Goal: Navigation & Orientation: Understand site structure

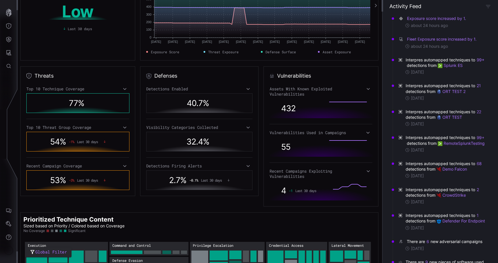
scroll to position [109, 0]
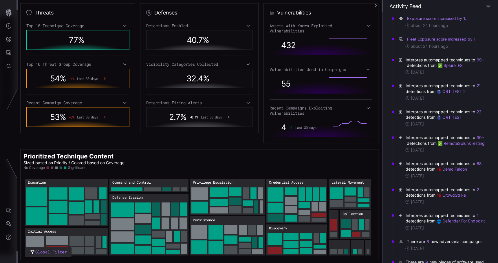
click at [121, 103] on div "Recent Campaign Coverage" at bounding box center [77, 102] width 103 height 5
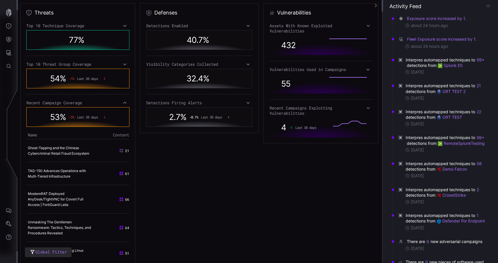
click at [121, 103] on div "Recent Campaign Coverage" at bounding box center [77, 102] width 103 height 5
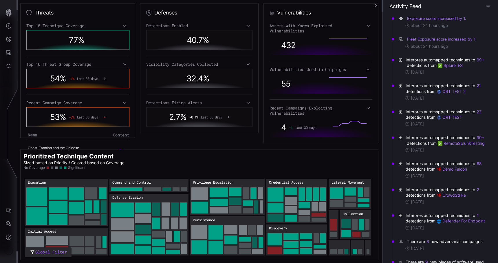
click at [120, 67] on div "Top 10 Threat Group Coverage" at bounding box center [77, 64] width 103 height 5
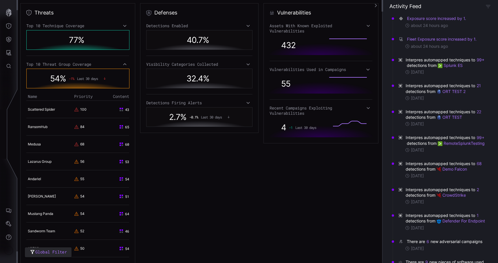
click at [120, 67] on div "Top 10 Threat Group Coverage" at bounding box center [77, 64] width 103 height 5
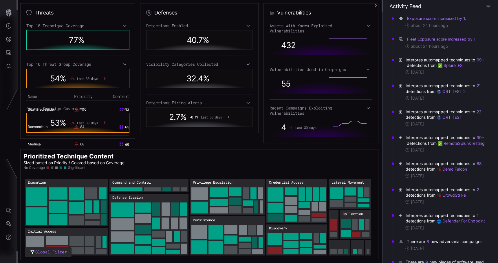
click at [121, 26] on div "Top 10 Technique Coverage" at bounding box center [77, 25] width 103 height 5
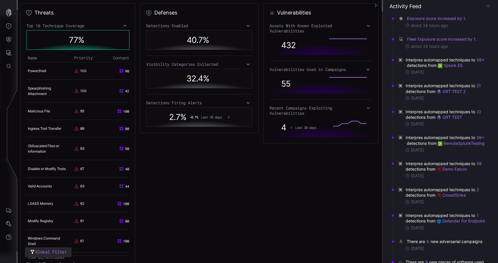
click at [121, 26] on div "Top 10 Technique Coverage" at bounding box center [77, 25] width 103 height 5
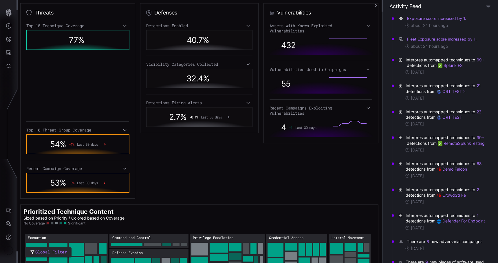
click at [182, 23] on div "Detections Enabled" at bounding box center [199, 25] width 106 height 5
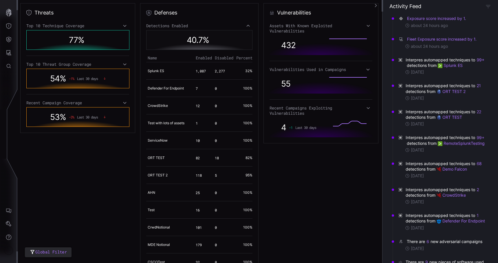
click at [186, 27] on div "Detections Enabled" at bounding box center [199, 25] width 106 height 5
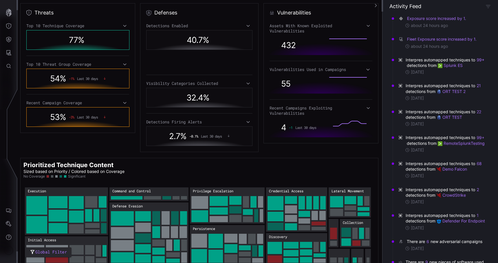
click at [218, 72] on span "2,277" at bounding box center [220, 71] width 10 height 5
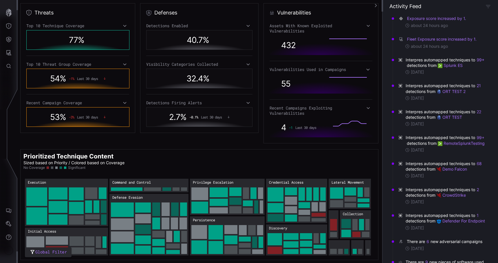
click at [221, 66] on div "Visibility Categories Collected" at bounding box center [199, 64] width 106 height 5
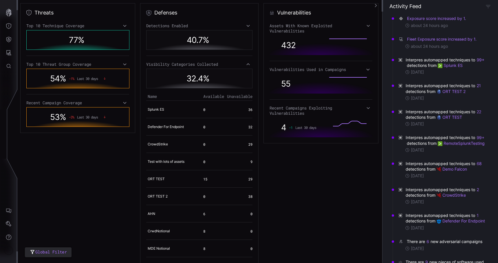
click at [221, 66] on div "Visibility Categories Collected" at bounding box center [199, 64] width 106 height 5
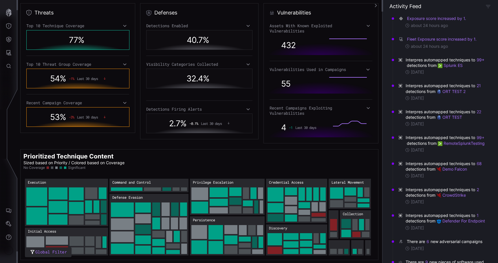
click at [240, 94] on th "Unavailable" at bounding box center [239, 96] width 27 height 8
click at [241, 95] on div "Detections Enabled 40.7 % Visibility Categories Collected 32.4 % Detections Fir…" at bounding box center [199, 75] width 106 height 104
click at [242, 99] on div "Detections Enabled 40.7 % Visibility Categories Collected 32.4 % Detections Fir…" at bounding box center [199, 75] width 106 height 104
click at [244, 102] on div "Detections Firing Alerts" at bounding box center [199, 102] width 106 height 5
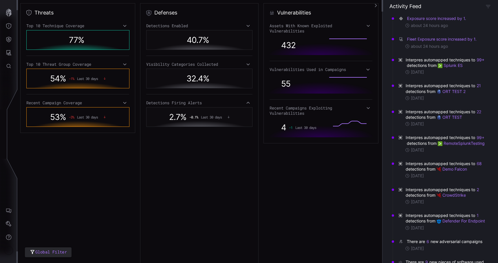
click at [244, 102] on div "Detections Firing Alerts" at bounding box center [199, 102] width 106 height 5
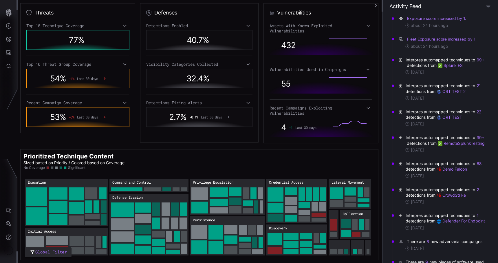
click at [293, 109] on div "Recent Campaigns Exploiting Vulnerabilities" at bounding box center [321, 110] width 103 height 10
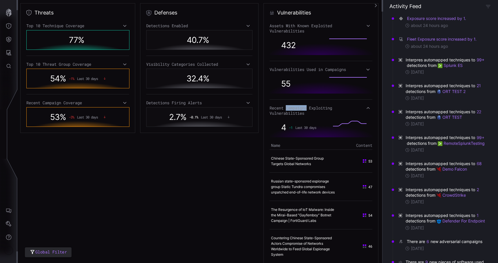
click at [293, 109] on div "Recent Campaigns Exploiting Vulnerabilities" at bounding box center [321, 110] width 103 height 10
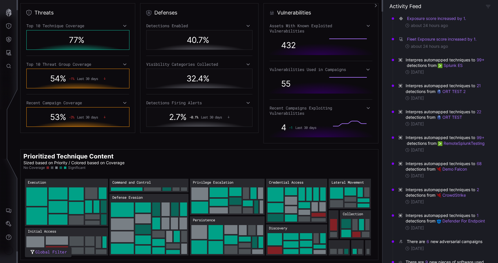
click at [294, 67] on div "Vulnerabilities Used in Campaigns" at bounding box center [321, 69] width 103 height 5
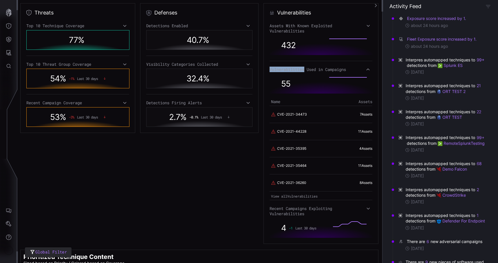
click at [294, 67] on div "Vulnerabilities Used in Campaigns" at bounding box center [321, 69] width 103 height 5
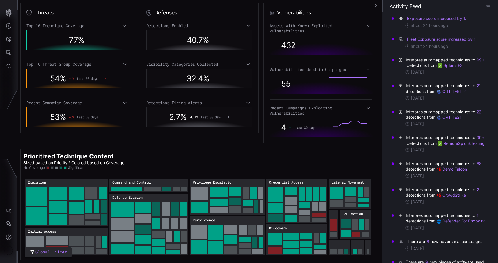
click at [281, 25] on div "Assets With Known Exploited Vulnerabilities" at bounding box center [321, 28] width 103 height 10
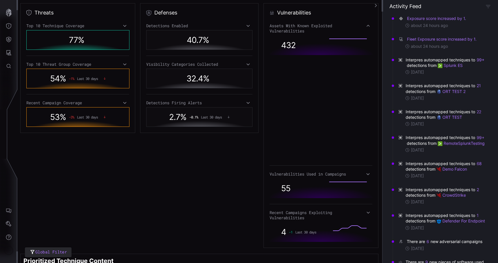
click at [280, 26] on div "Assets With Known Exploited Vulnerabilities" at bounding box center [321, 28] width 103 height 10
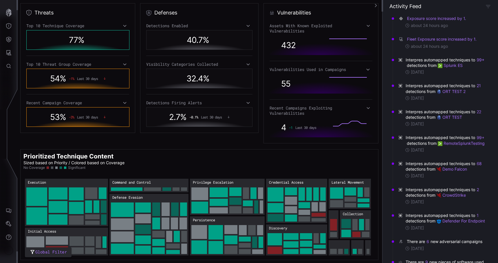
click at [154, 63] on div "Visibility Categories Collected" at bounding box center [199, 64] width 106 height 5
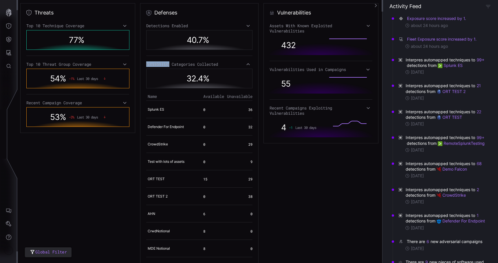
click at [154, 63] on div "Visibility Categories Collected" at bounding box center [199, 64] width 106 height 5
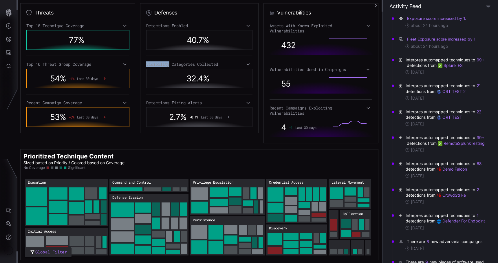
click at [82, 64] on div "Top 10 Threat Group Coverage" at bounding box center [77, 64] width 103 height 5
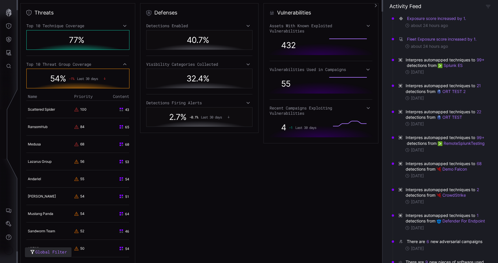
click at [73, 62] on div "Top 10 Threat Group Coverage" at bounding box center [77, 64] width 103 height 5
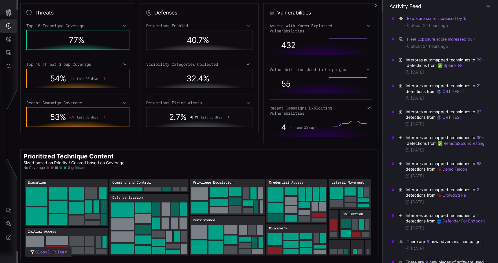
click at [8, 28] on icon "Threat Exposure" at bounding box center [8, 26] width 5 height 6
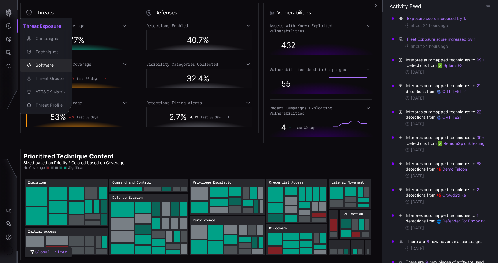
click at [58, 59] on button "Software" at bounding box center [46, 65] width 52 height 13
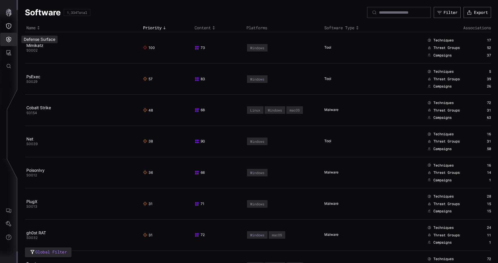
click at [8, 38] on icon "Defense Surface" at bounding box center [8, 40] width 5 height 6
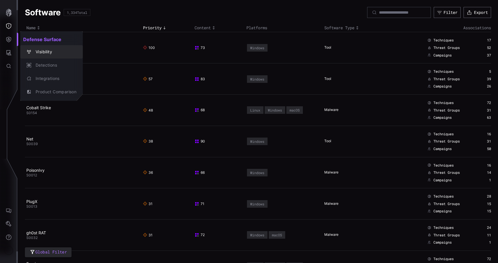
click at [36, 54] on div "Visibility" at bounding box center [55, 51] width 44 height 7
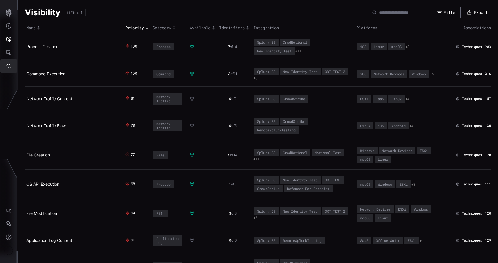
click at [8, 57] on button "Attack Surface" at bounding box center [8, 52] width 17 height 13
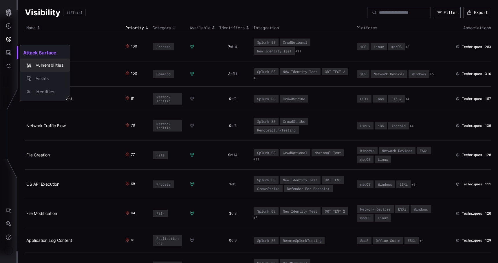
click at [42, 68] on div "Vulnerabilities" at bounding box center [48, 65] width 31 height 7
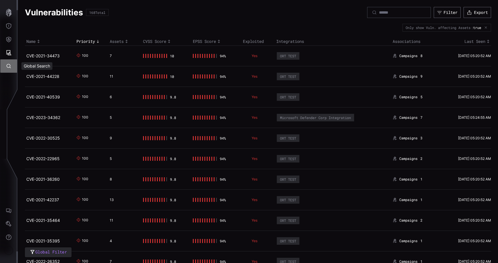
click at [10, 62] on button "Global Search" at bounding box center [8, 65] width 17 height 13
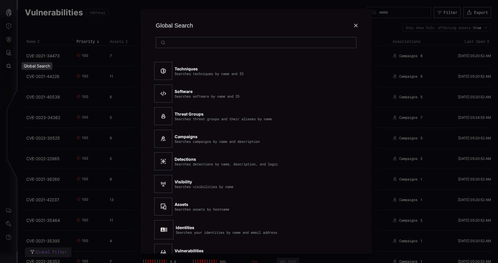
click at [57, 71] on div "Global Search Techniques Searches techniques by name and ID Software Searches s…" at bounding box center [256, 131] width 484 height 263
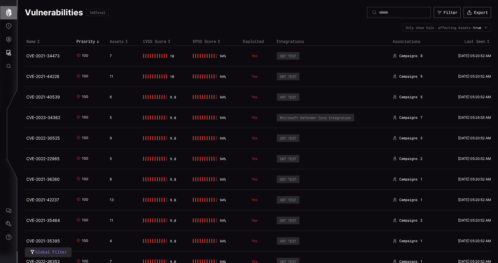
click at [4, 17] on button "button" at bounding box center [8, 12] width 17 height 13
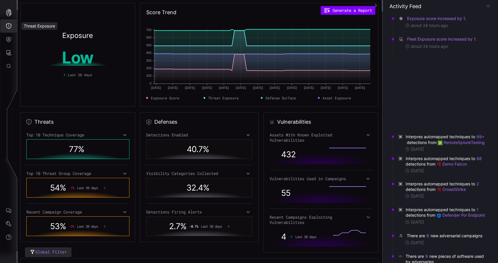
click at [9, 29] on button "Threat Exposure" at bounding box center [8, 25] width 17 height 13
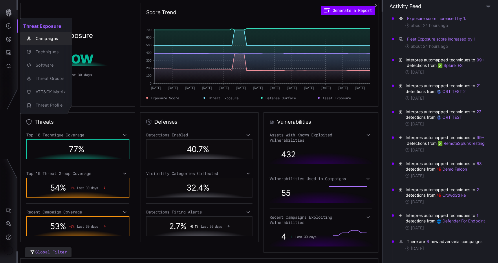
click at [26, 42] on div "Campaigns" at bounding box center [46, 38] width 47 height 8
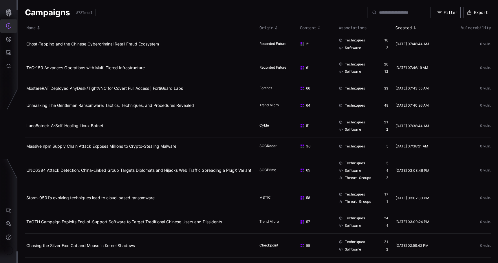
drag, startPoint x: 12, startPoint y: 32, endPoint x: 9, endPoint y: 34, distance: 3.5
click at [11, 32] on button "Threat Exposure" at bounding box center [8, 25] width 17 height 13
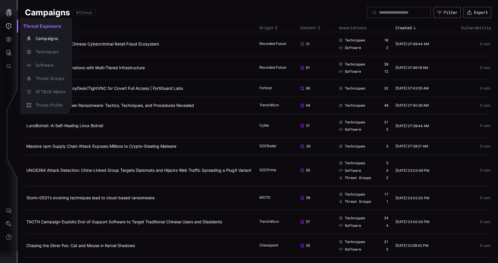
click at [9, 34] on div at bounding box center [249, 131] width 498 height 263
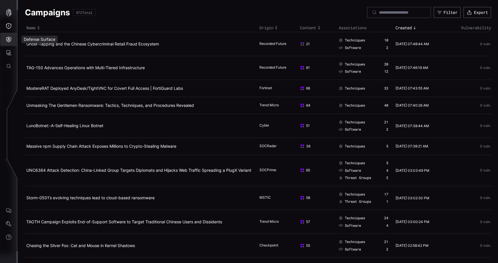
click at [8, 38] on icon "Defense Surface" at bounding box center [9, 39] width 6 height 6
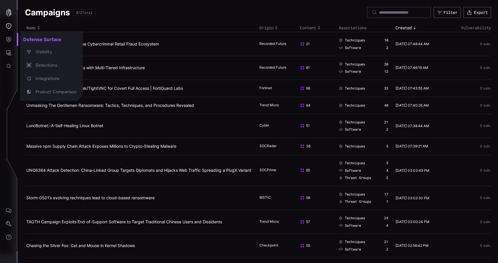
click at [27, 44] on h2 "Defense Surface" at bounding box center [51, 40] width 63 height 12
click at [32, 48] on div "Visibility" at bounding box center [52, 52] width 58 height 8
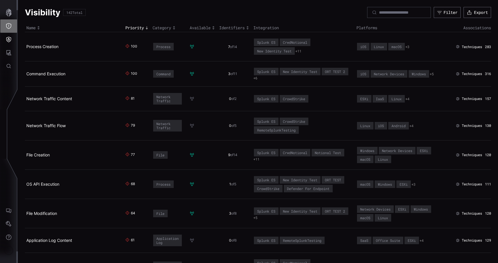
click at [8, 24] on icon "Threat Exposure" at bounding box center [9, 26] width 6 height 6
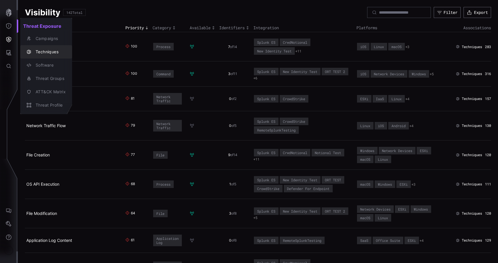
click at [32, 42] on div "Campaigns" at bounding box center [46, 38] width 47 height 8
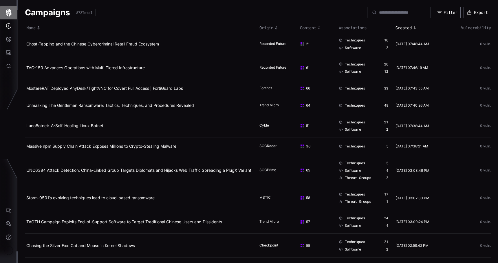
click at [11, 15] on icon "button" at bounding box center [9, 13] width 8 height 8
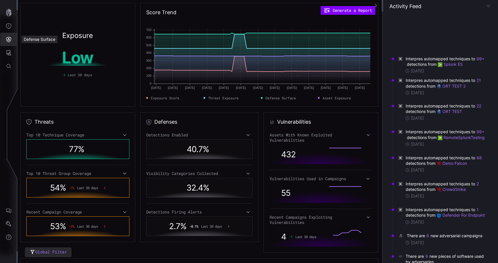
click at [9, 40] on icon "Defense Surface" at bounding box center [8, 40] width 5 height 6
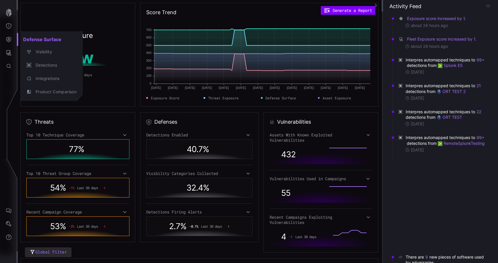
click at [49, 59] on button "Detections" at bounding box center [51, 65] width 63 height 13
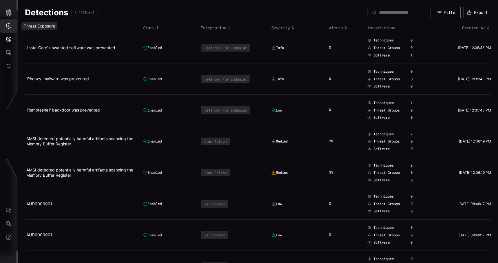
click at [13, 28] on button "Threat Exposure" at bounding box center [8, 25] width 17 height 13
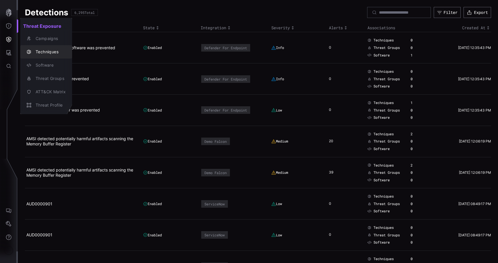
click at [43, 48] on div "Techniques" at bounding box center [46, 52] width 47 height 8
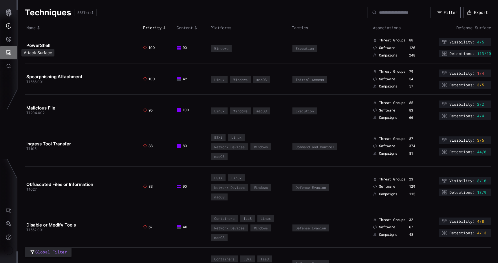
click at [10, 52] on icon "Attack Surface" at bounding box center [9, 53] width 6 height 6
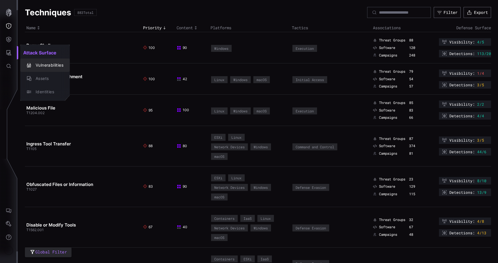
click at [29, 65] on icon "button" at bounding box center [29, 65] width 5 height 5
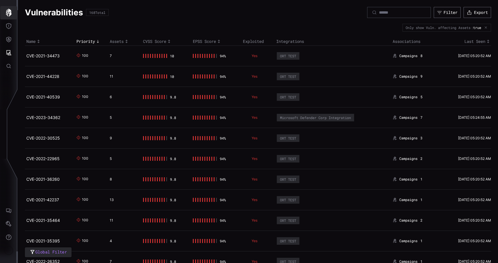
click at [6, 7] on button "button" at bounding box center [8, 12] width 17 height 13
